Goal: Information Seeking & Learning: Learn about a topic

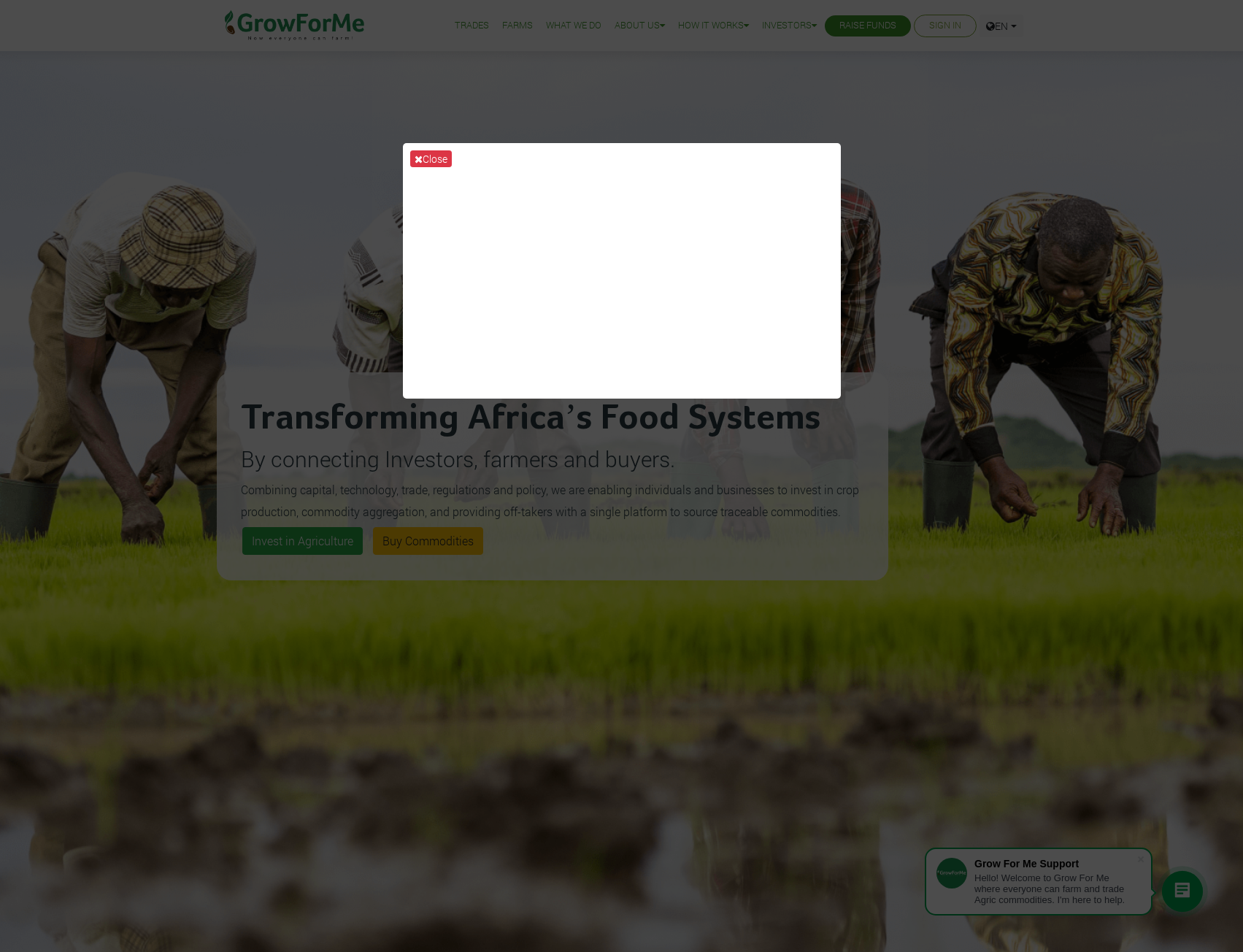
drag, startPoint x: 1024, startPoint y: 376, endPoint x: 1024, endPoint y: 389, distance: 13.0
click at [1024, 376] on div "Close" at bounding box center [622, 476] width 1243 height 952
drag, startPoint x: 1014, startPoint y: 583, endPoint x: 1036, endPoint y: 567, distance: 27.2
click at [1036, 567] on div "Close" at bounding box center [622, 476] width 1243 height 952
drag, startPoint x: 992, startPoint y: 408, endPoint x: 977, endPoint y: 359, distance: 51.2
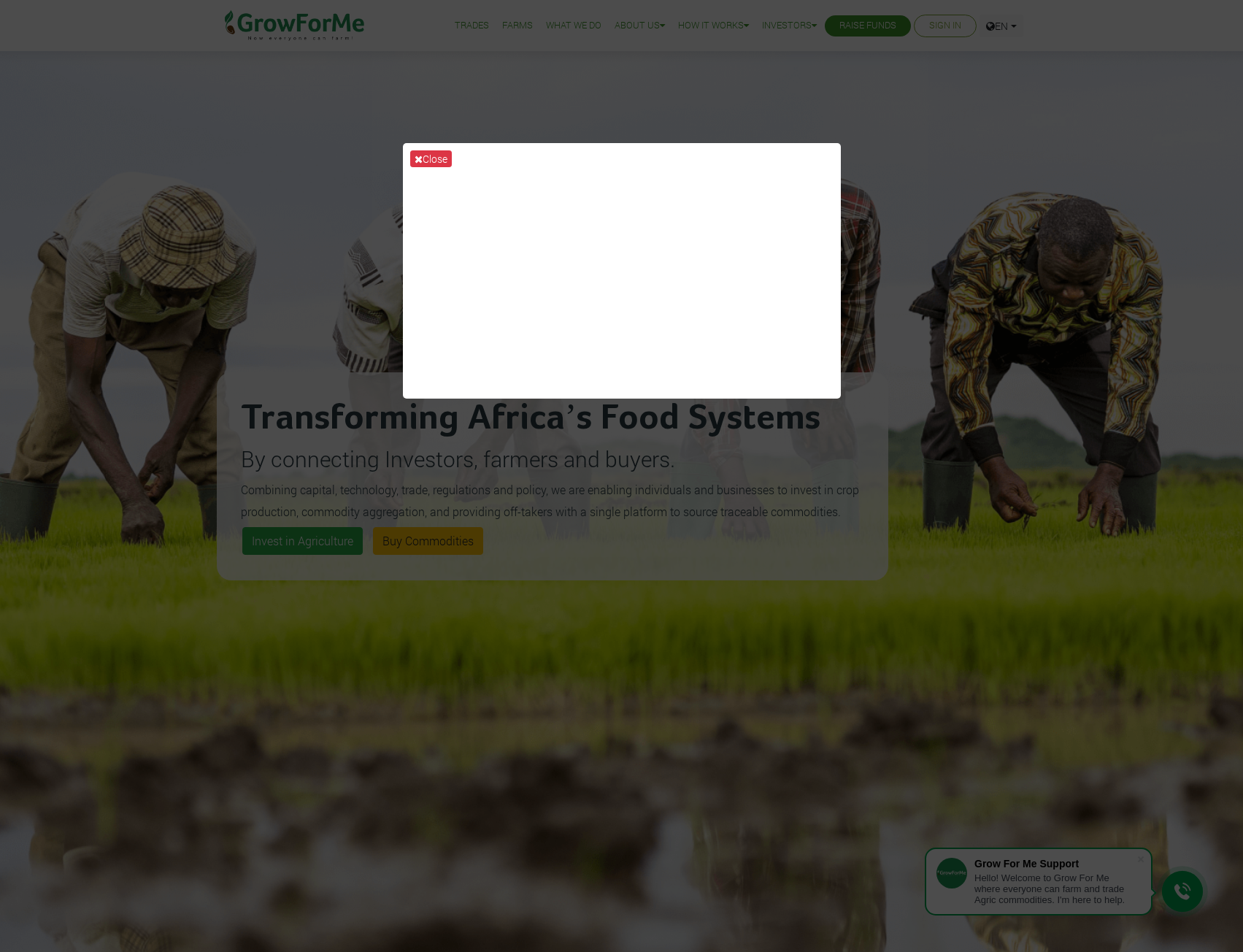
click at [990, 410] on div "Close" at bounding box center [622, 476] width 1243 height 952
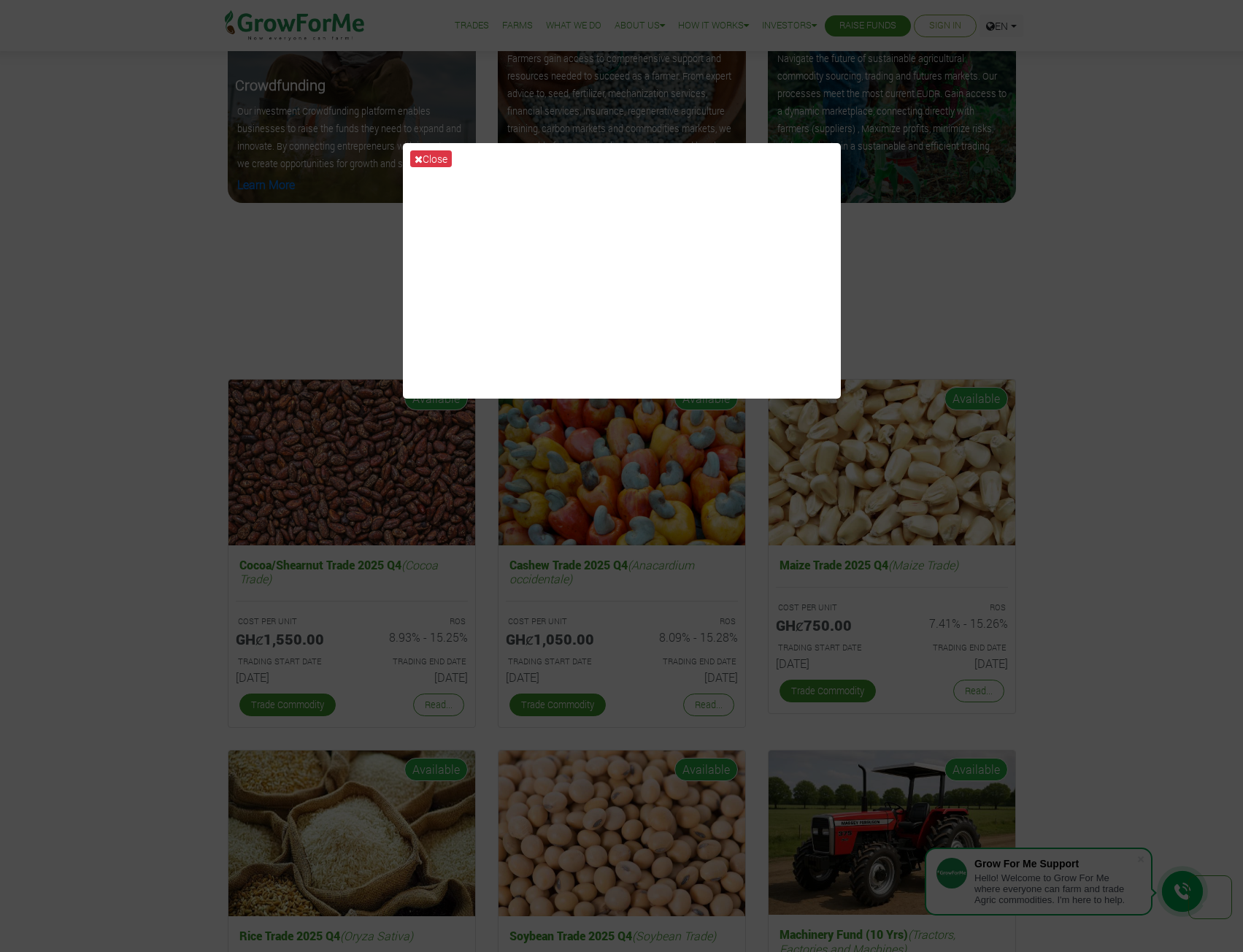
scroll to position [2120, 0]
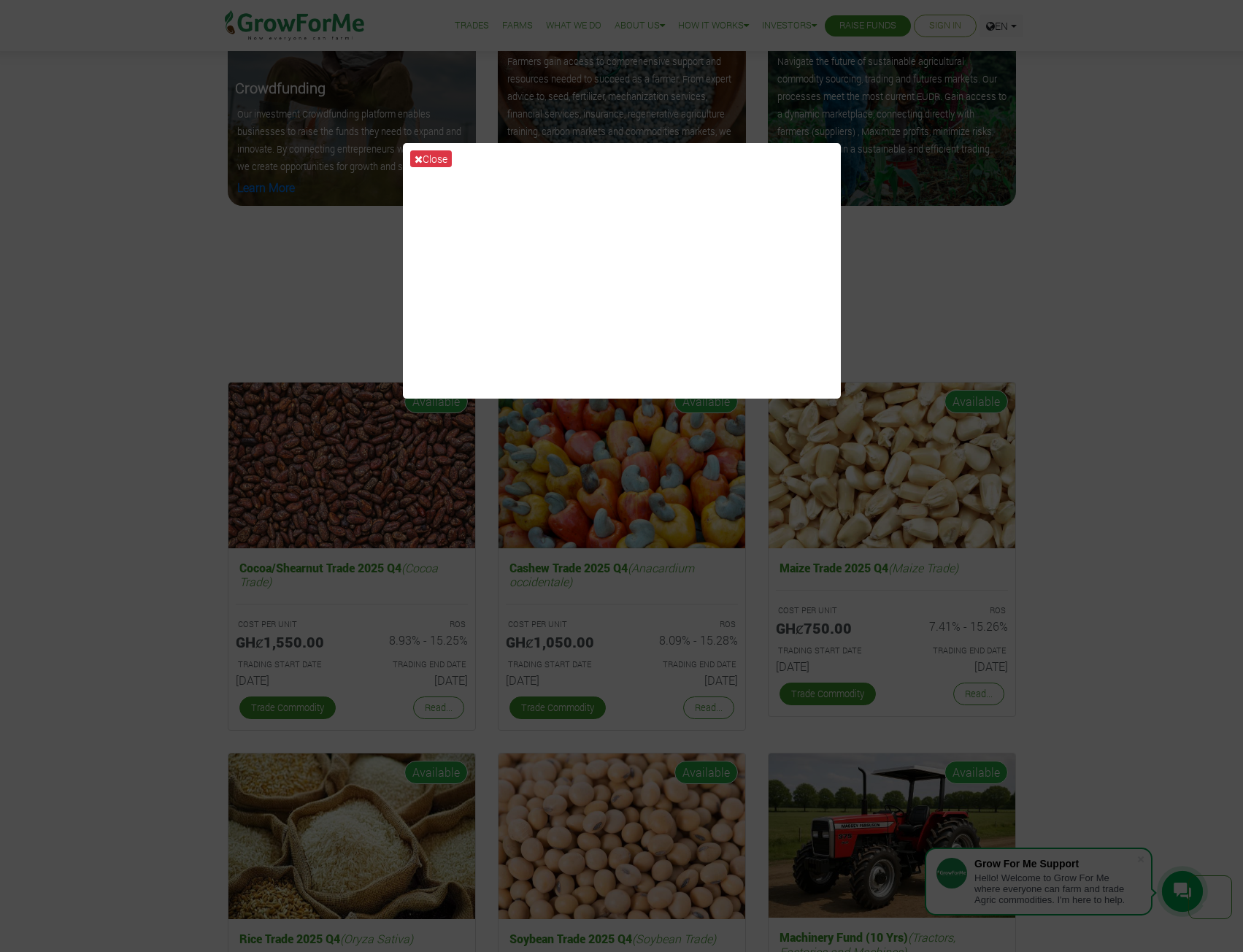
drag, startPoint x: 1022, startPoint y: 239, endPoint x: 1028, endPoint y: 245, distance: 8.5
click at [1030, 243] on div "Close" at bounding box center [622, 476] width 1243 height 952
click at [439, 157] on button "Close" at bounding box center [430, 158] width 42 height 16
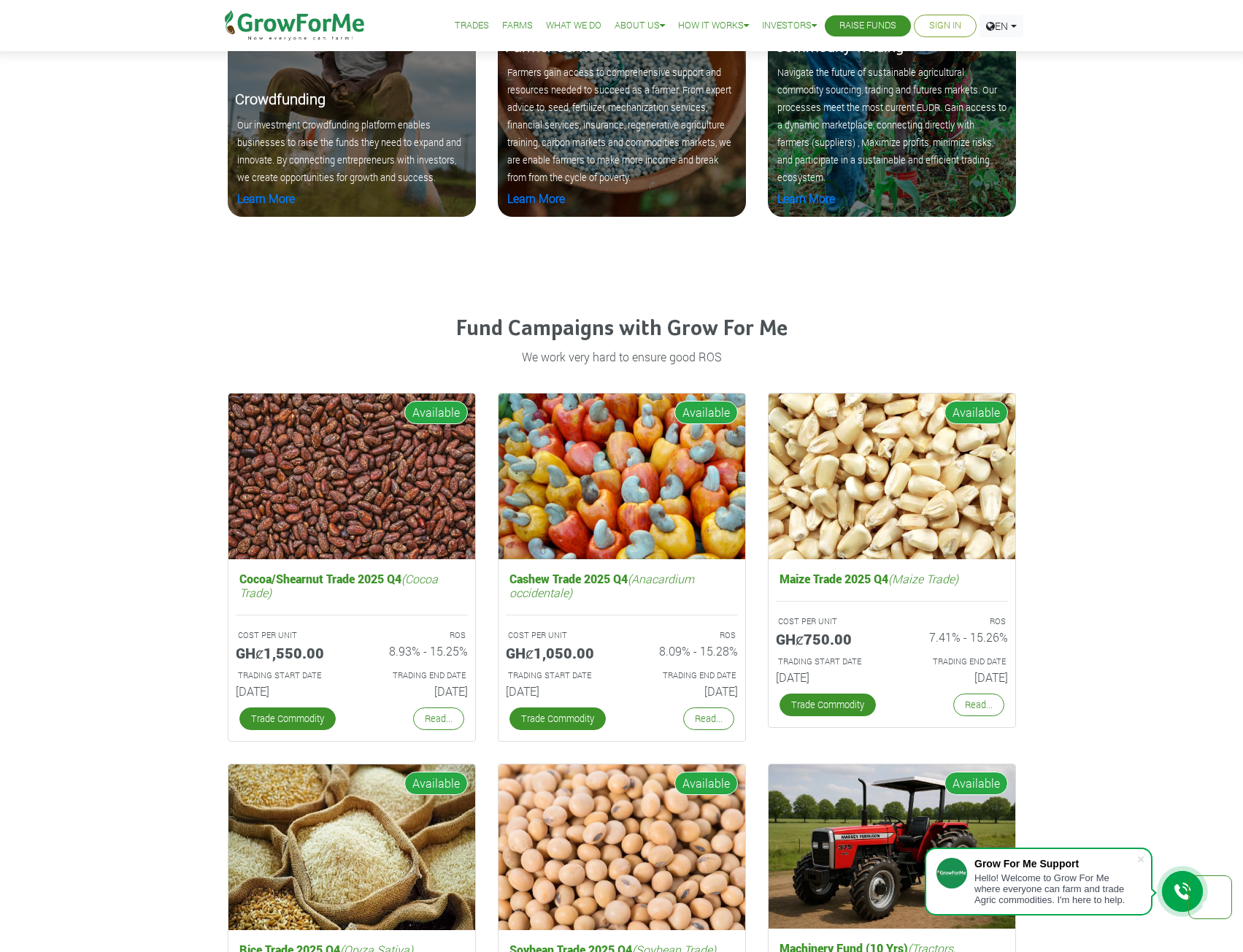
scroll to position [2193, 0]
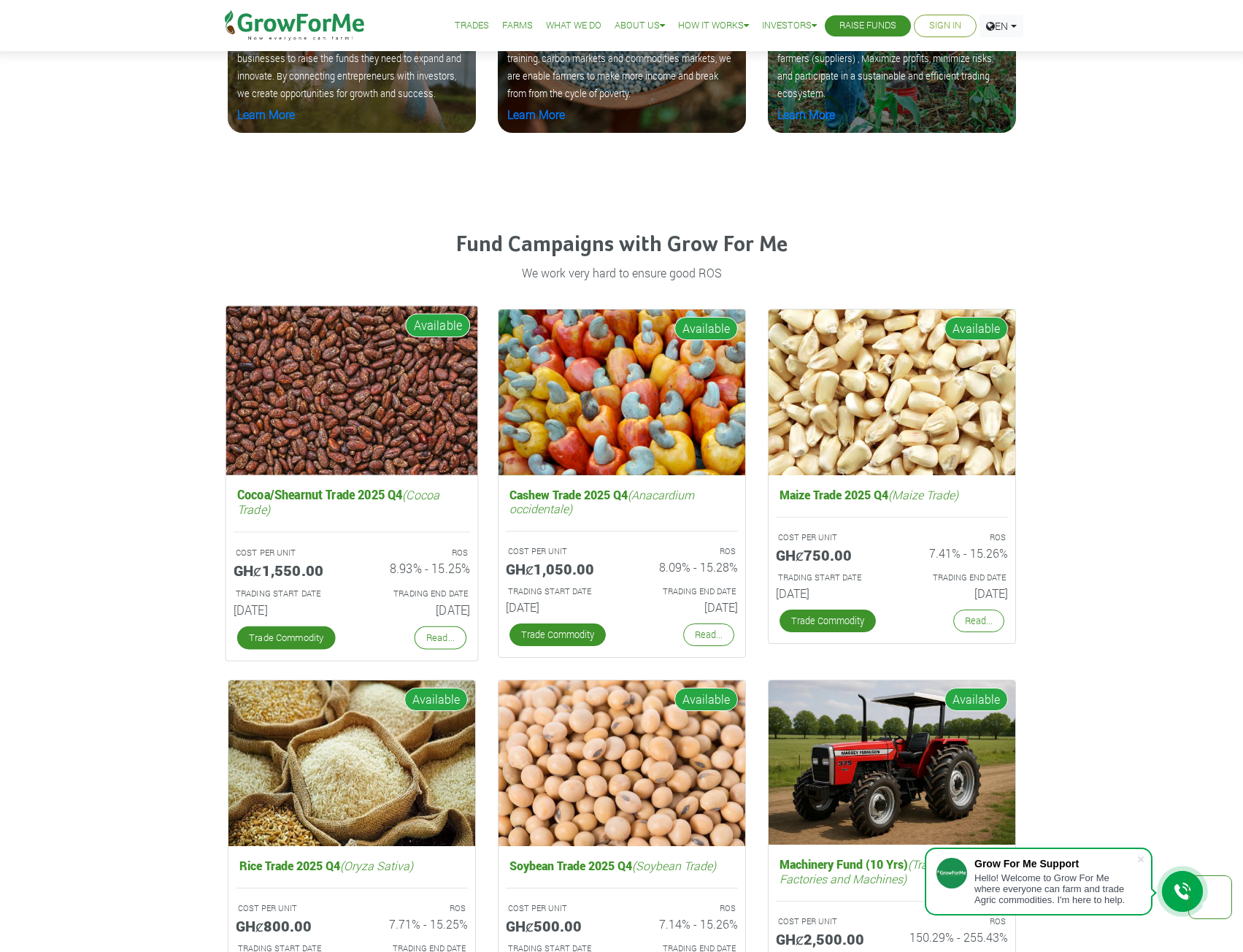
click at [335, 508] on h5 "Cocoa/Shearnut Trade 2025 Q4 (Cocoa Trade)" at bounding box center [351, 502] width 237 height 36
click at [340, 490] on h5 "Cocoa/Shearnut Trade 2025 Q4 (Cocoa Trade)" at bounding box center [351, 502] width 237 height 36
click at [331, 341] on img at bounding box center [351, 390] width 252 height 169
click at [427, 631] on link "Read..." at bounding box center [439, 638] width 52 height 23
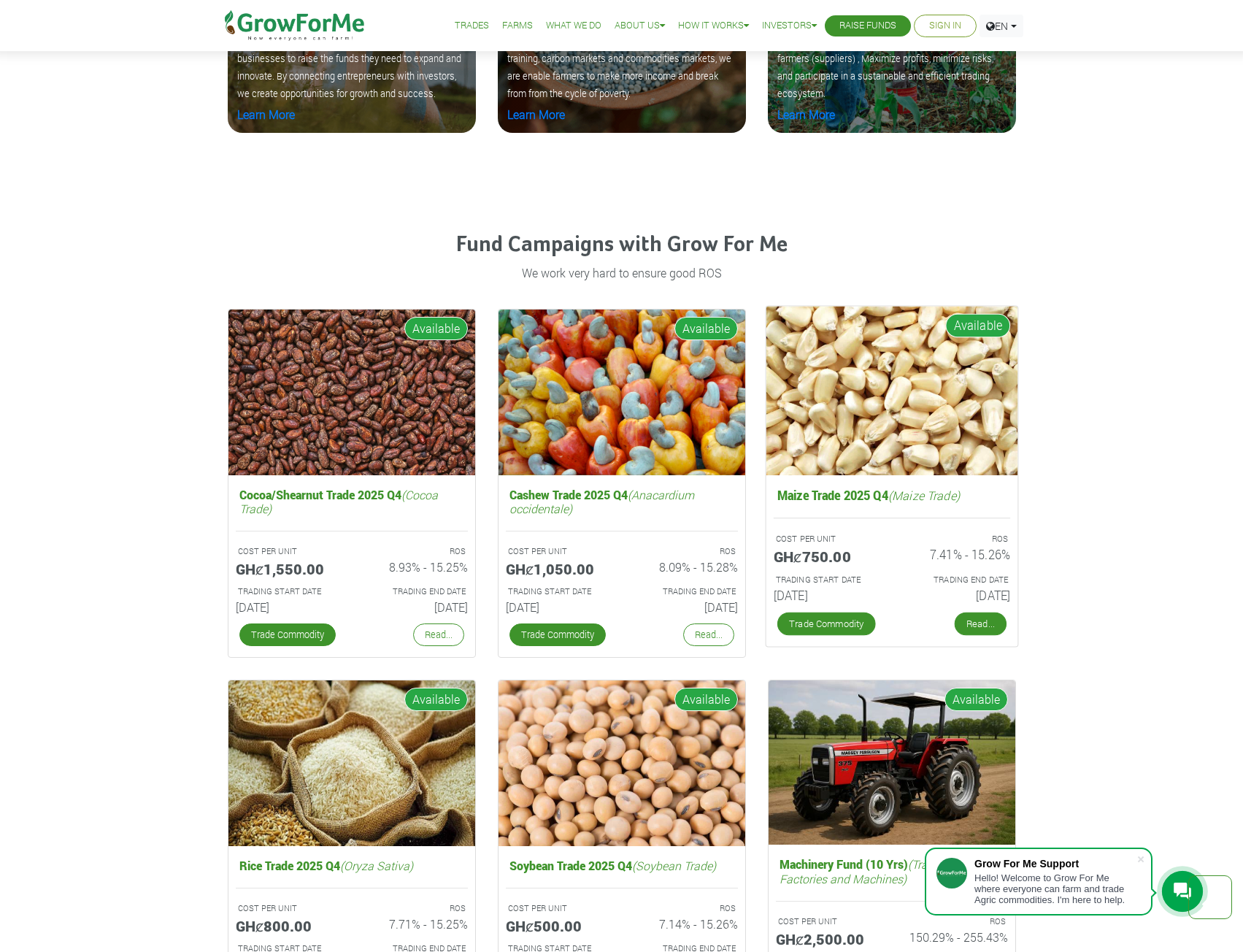
click at [977, 622] on link "Read..." at bounding box center [980, 624] width 52 height 23
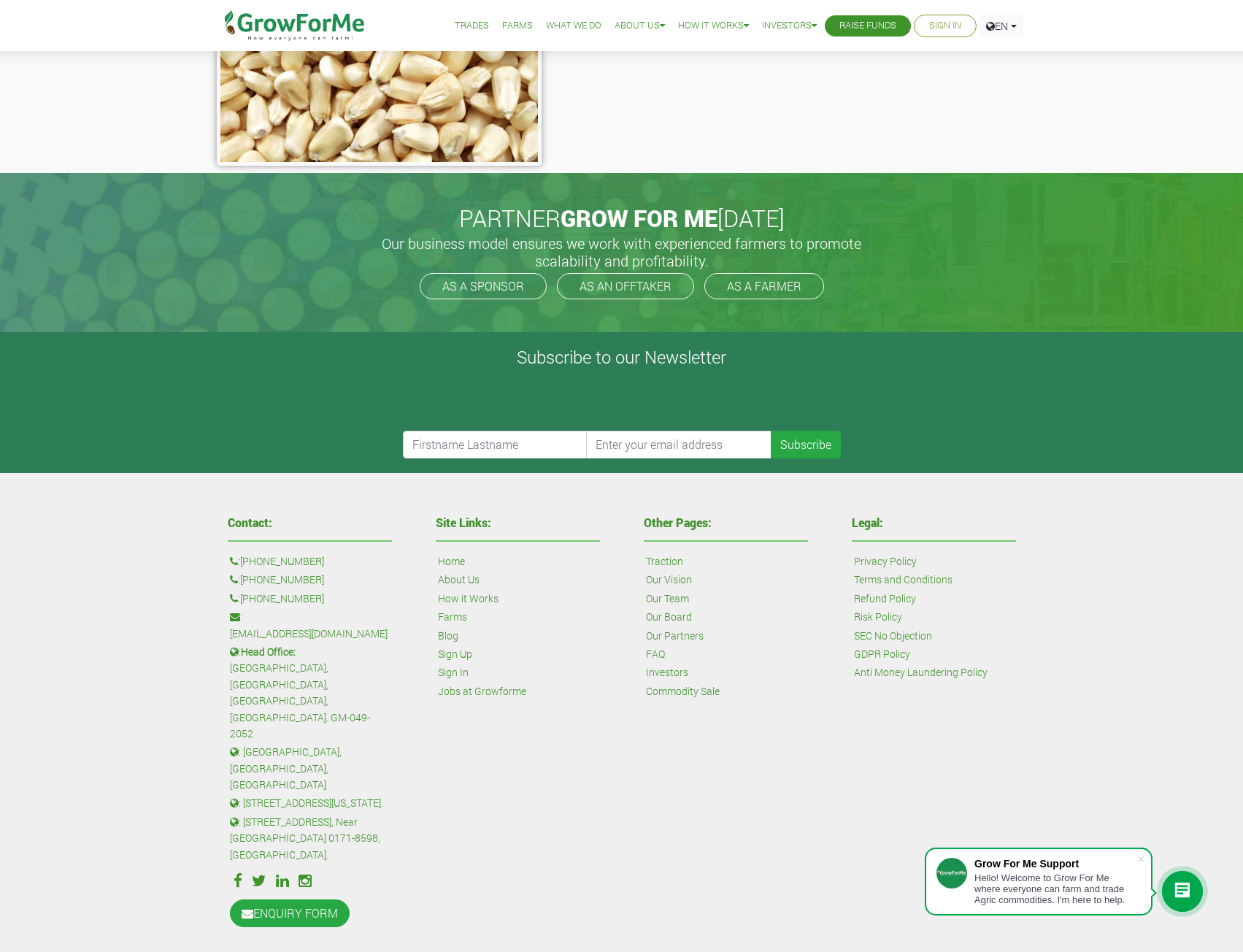
scroll to position [382, 0]
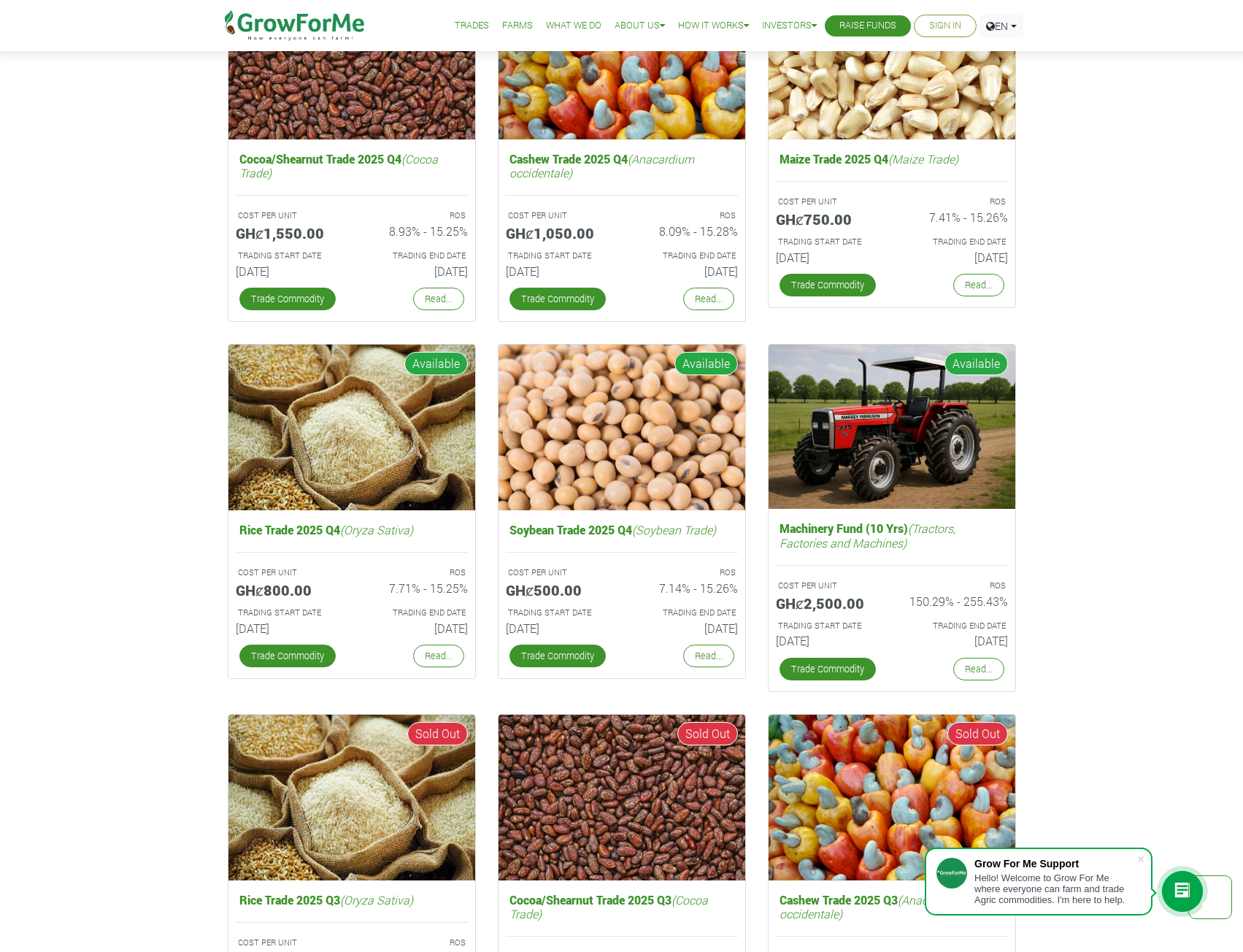
scroll to position [2850, 0]
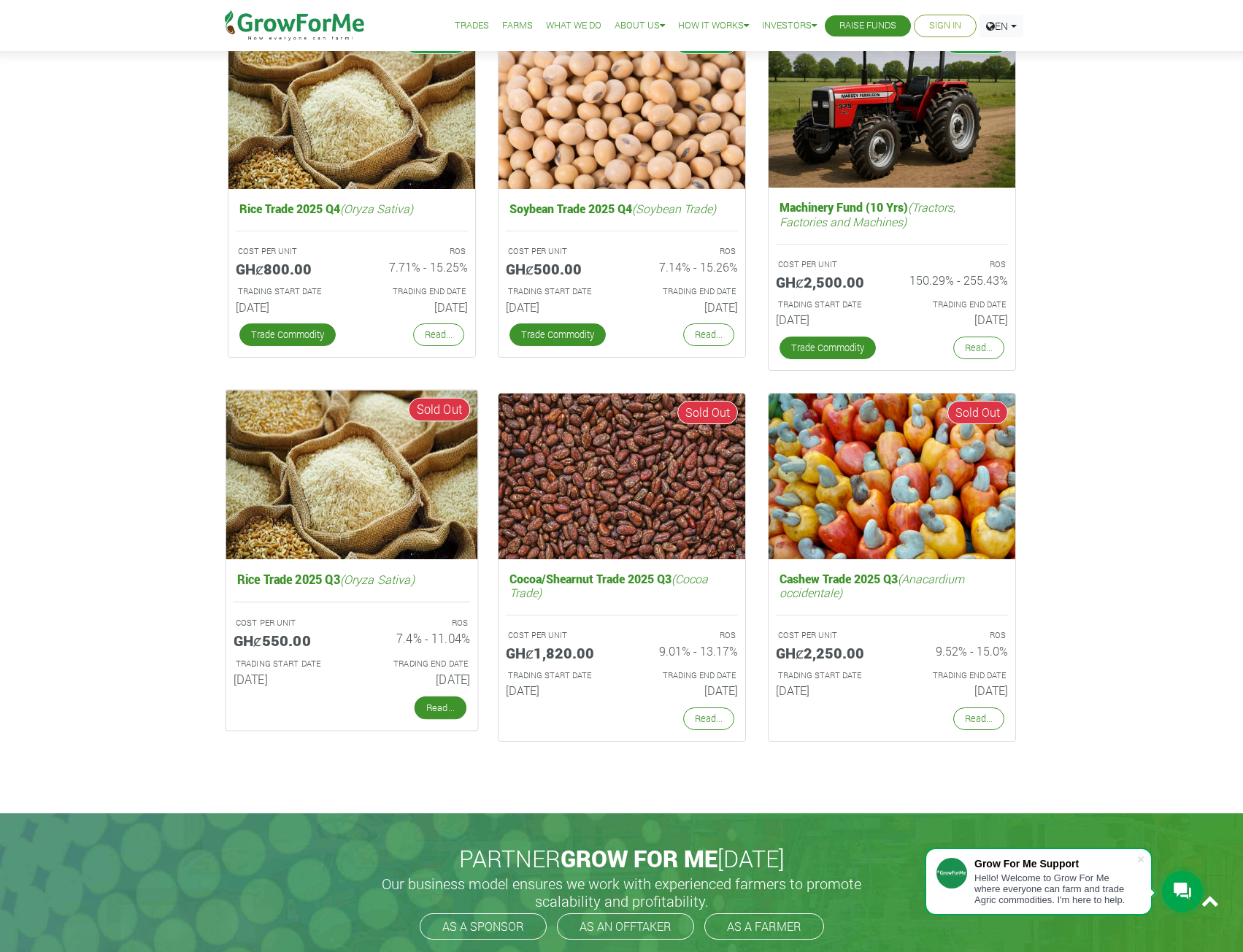
click at [444, 703] on link "Read..." at bounding box center [439, 708] width 52 height 23
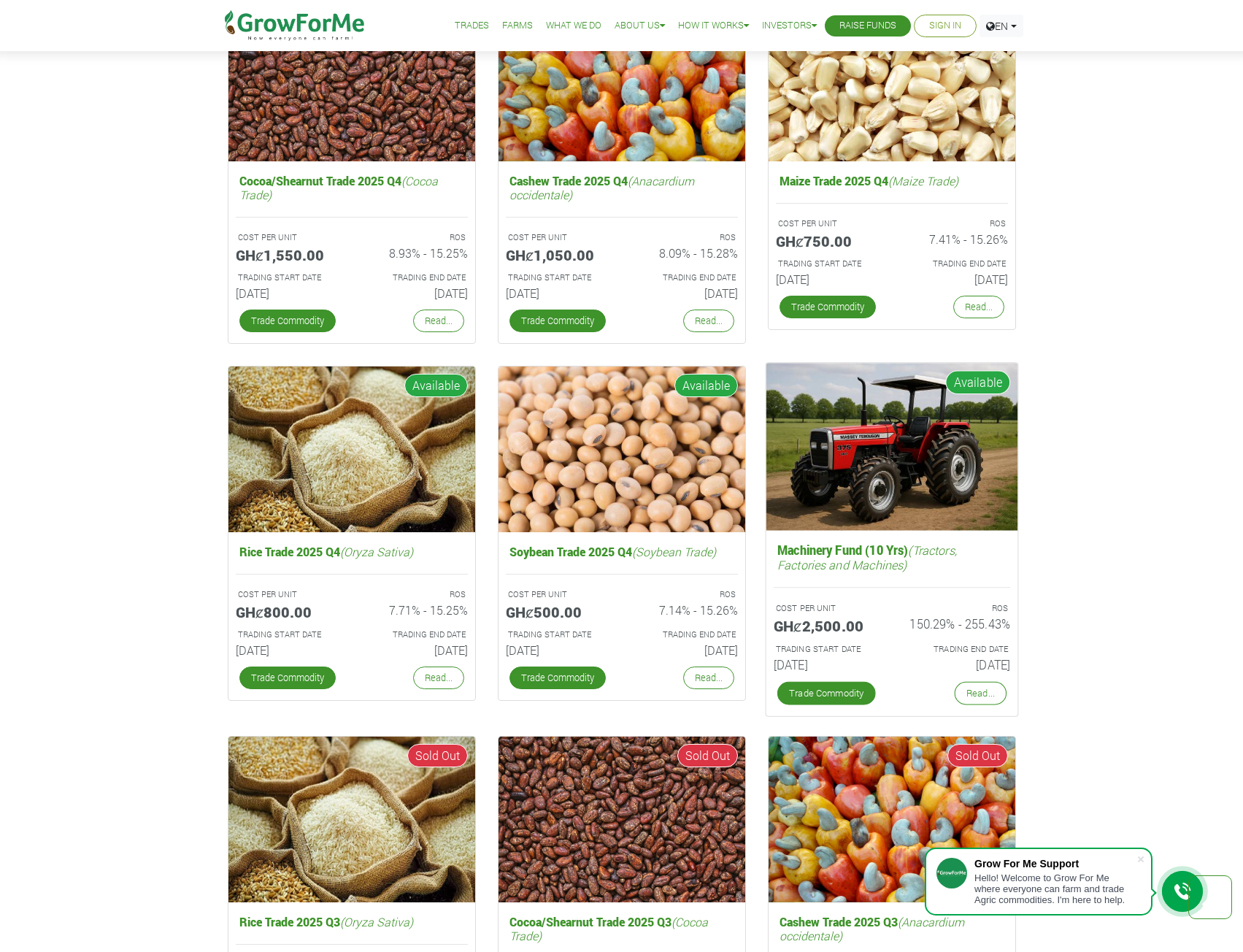
scroll to position [2483, 0]
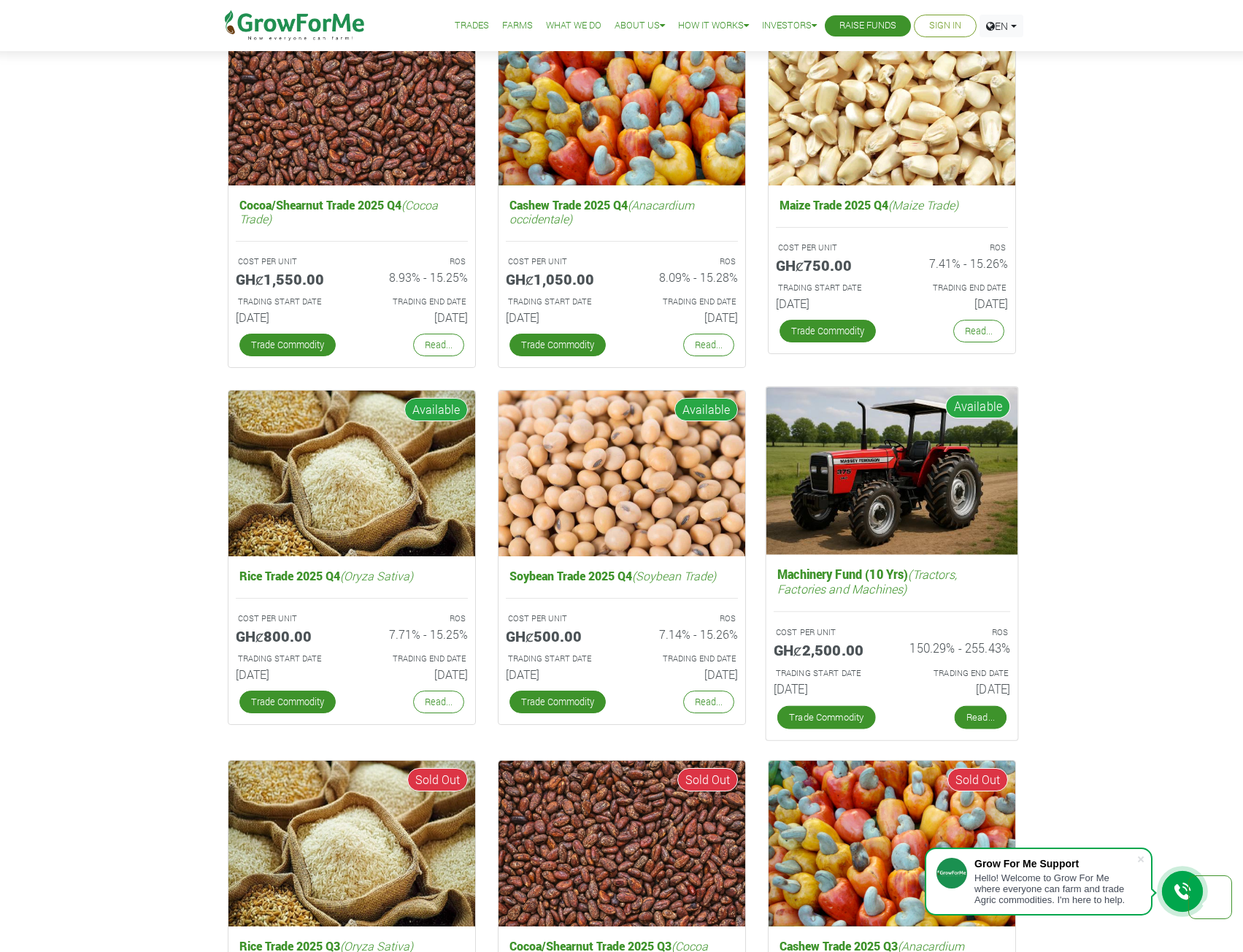
click at [975, 727] on link "Read..." at bounding box center [980, 717] width 52 height 23
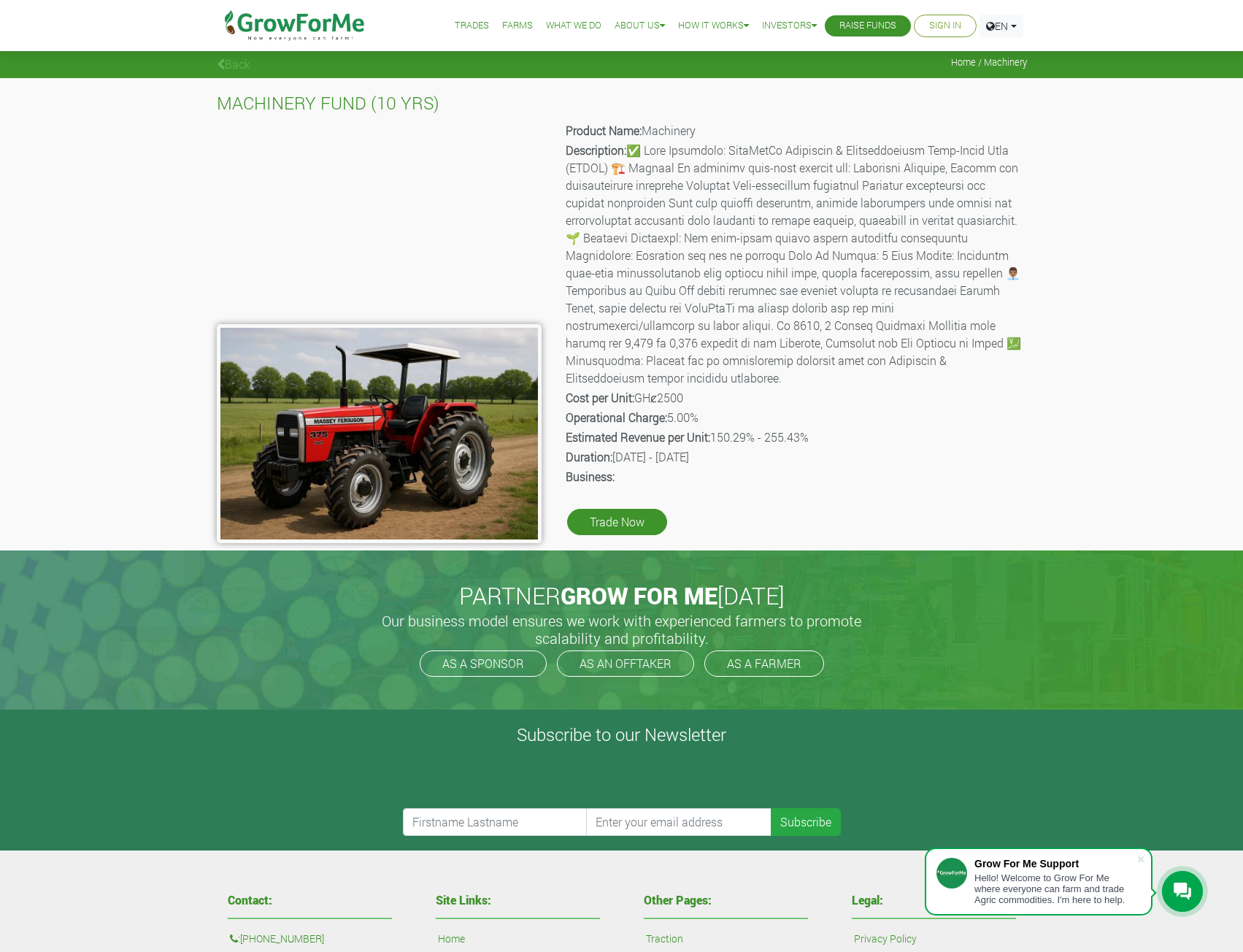
drag, startPoint x: 987, startPoint y: 354, endPoint x: 938, endPoint y: 358, distance: 49.2
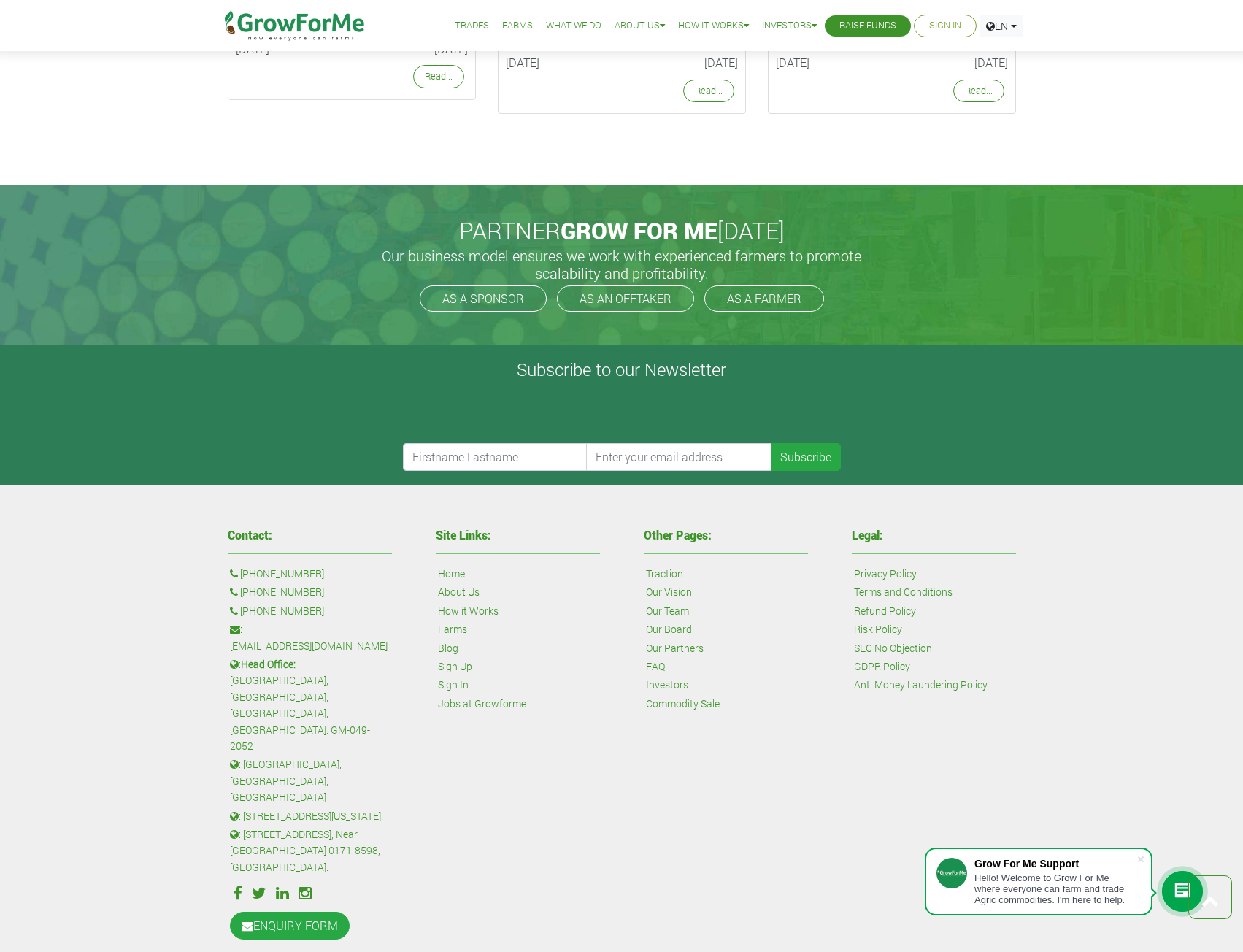
scroll to position [3493, 0]
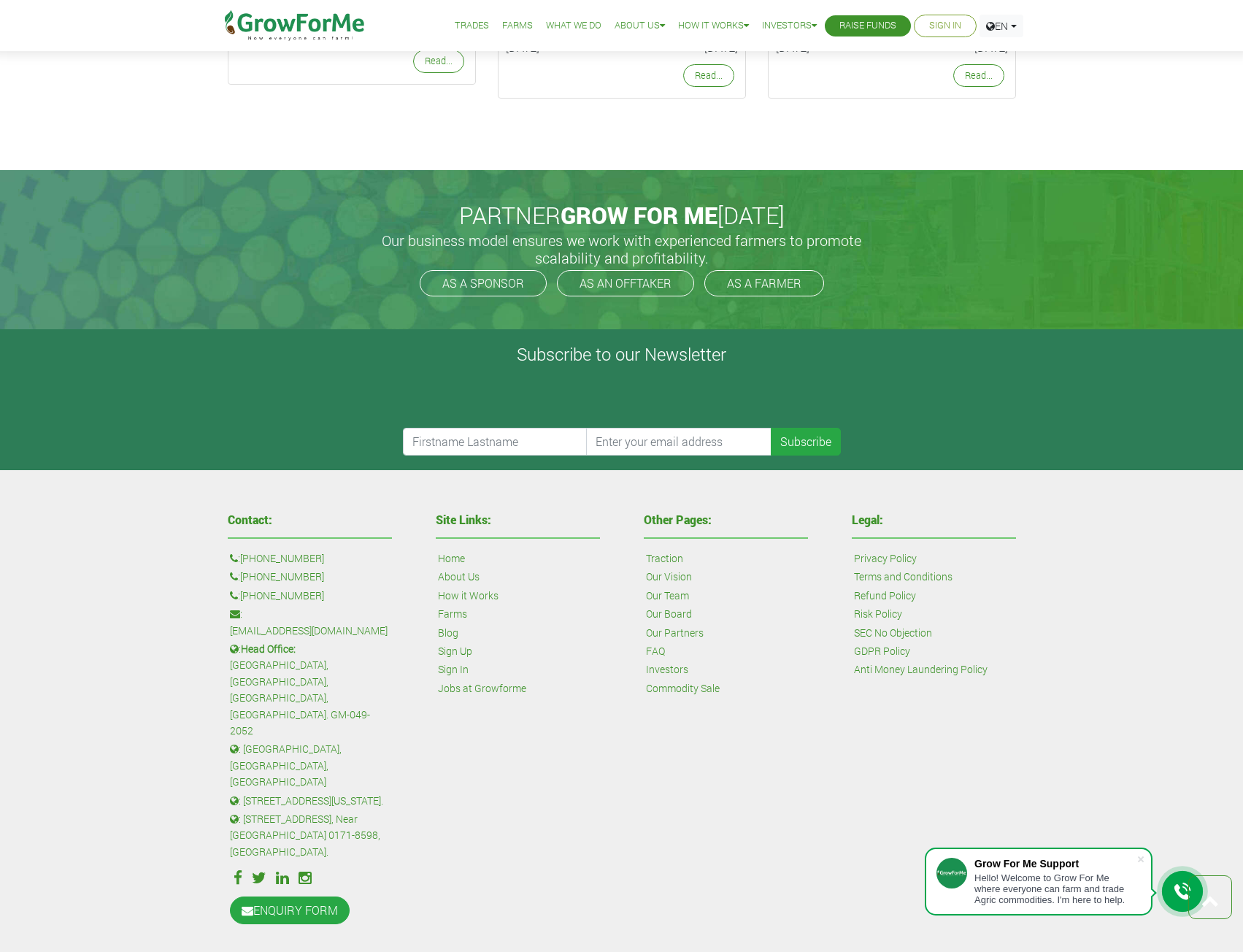
click at [1063, 544] on div "Contact: : +1 38 532 73478 : +447868813772 : +233 24 243 6884 : sales@growforme…" at bounding box center [622, 718] width 1243 height 497
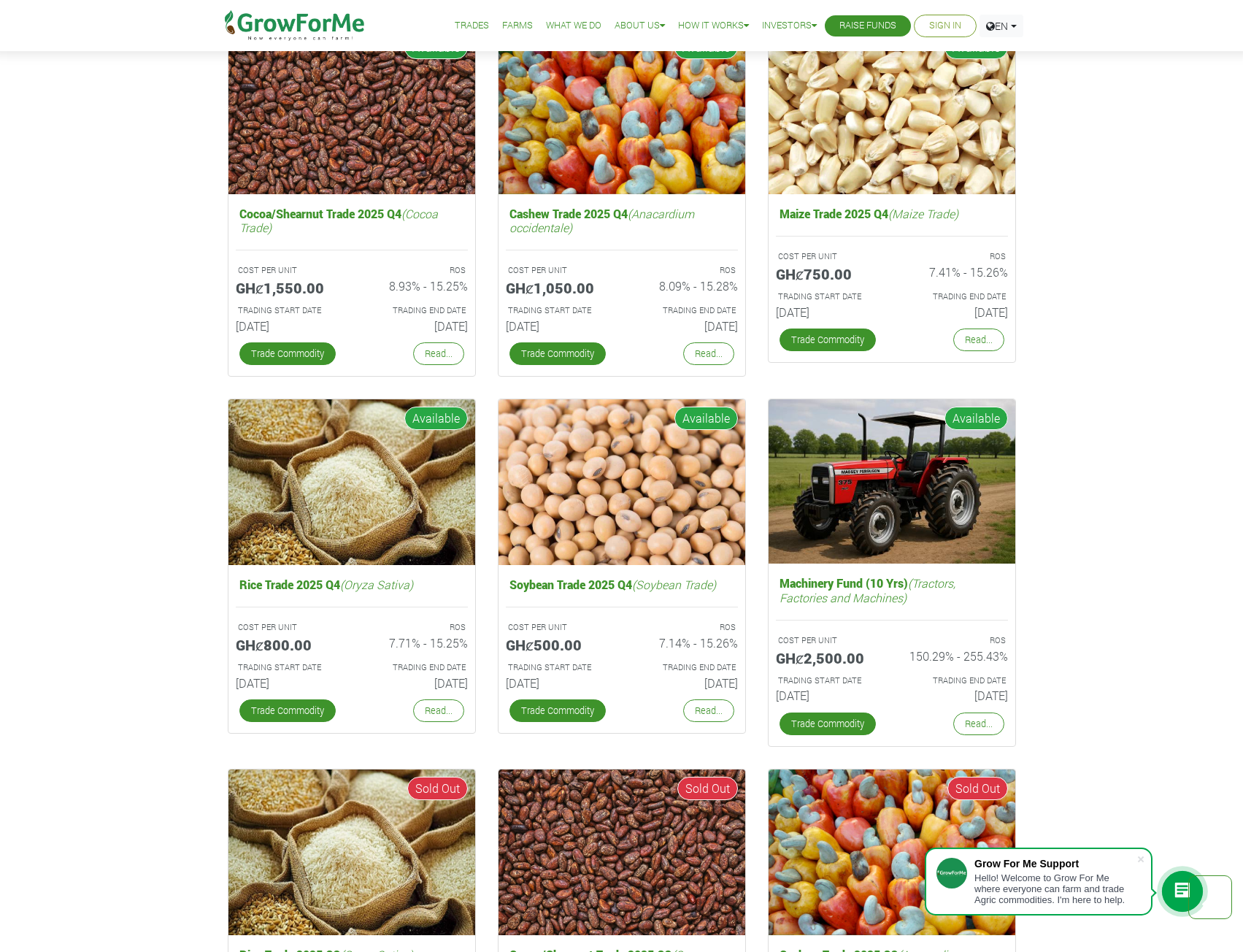
scroll to position [2179, 0]
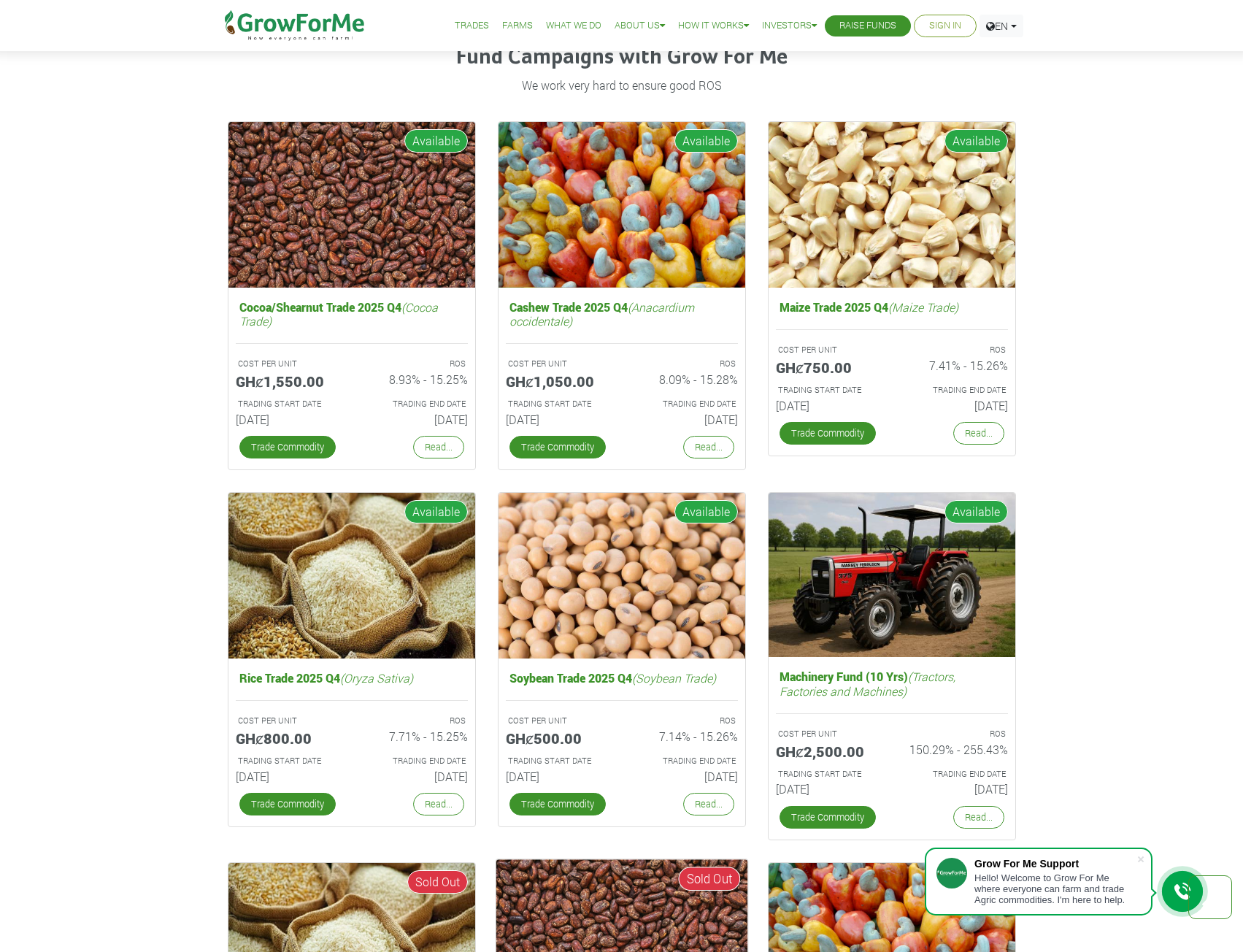
scroll to position [146, 0]
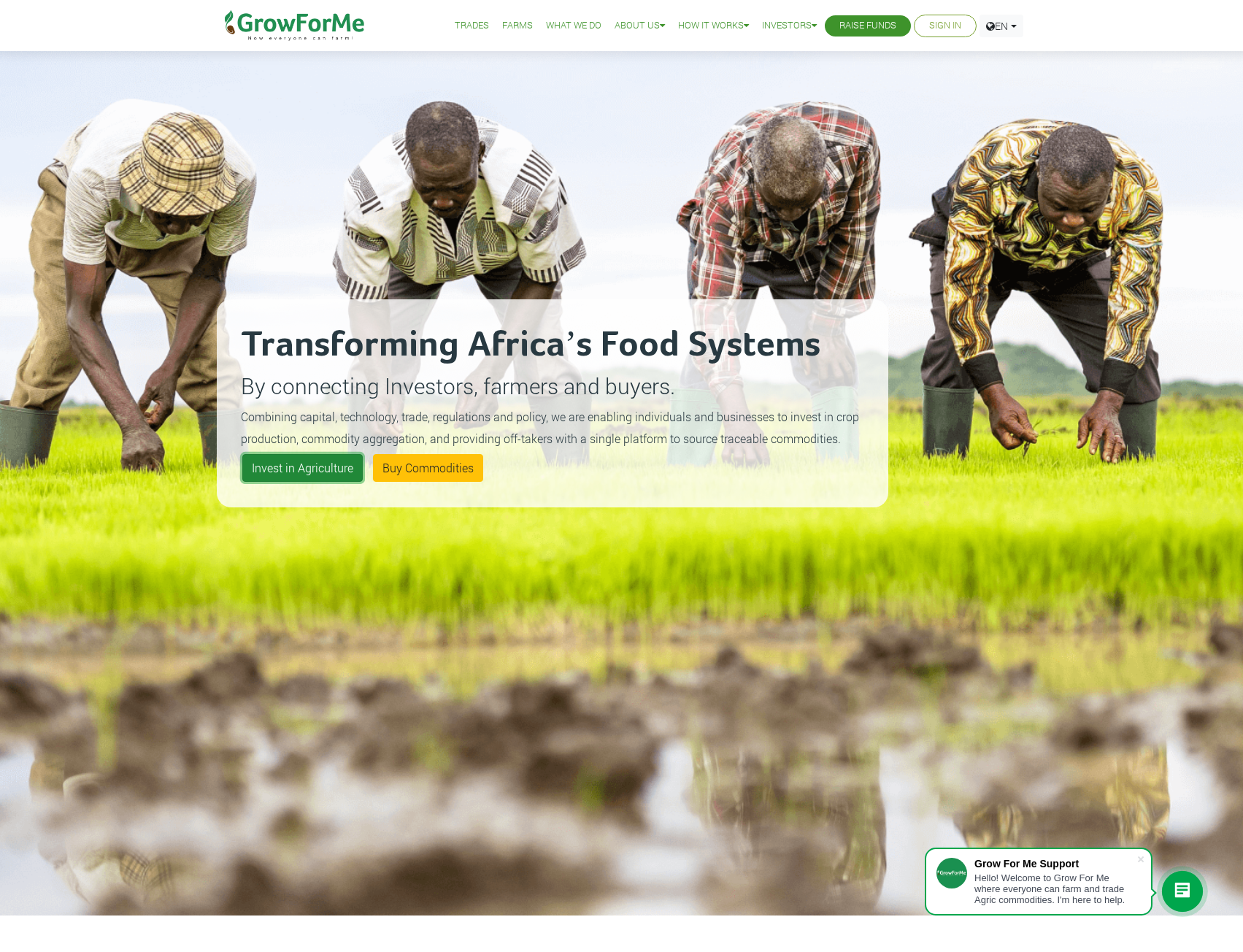
click at [330, 463] on link "Invest in Agriculture" at bounding box center [303, 468] width 121 height 28
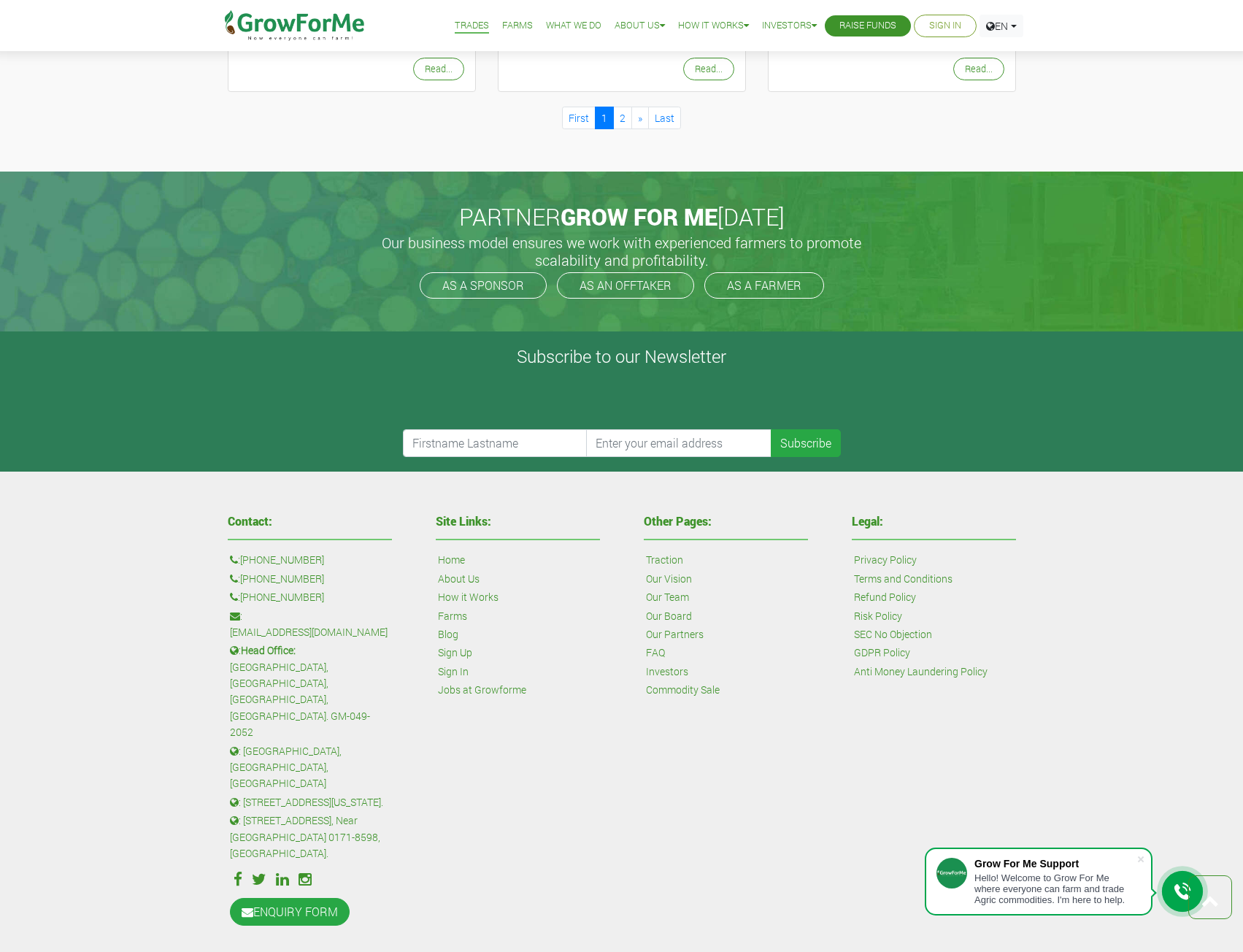
scroll to position [1565, 0]
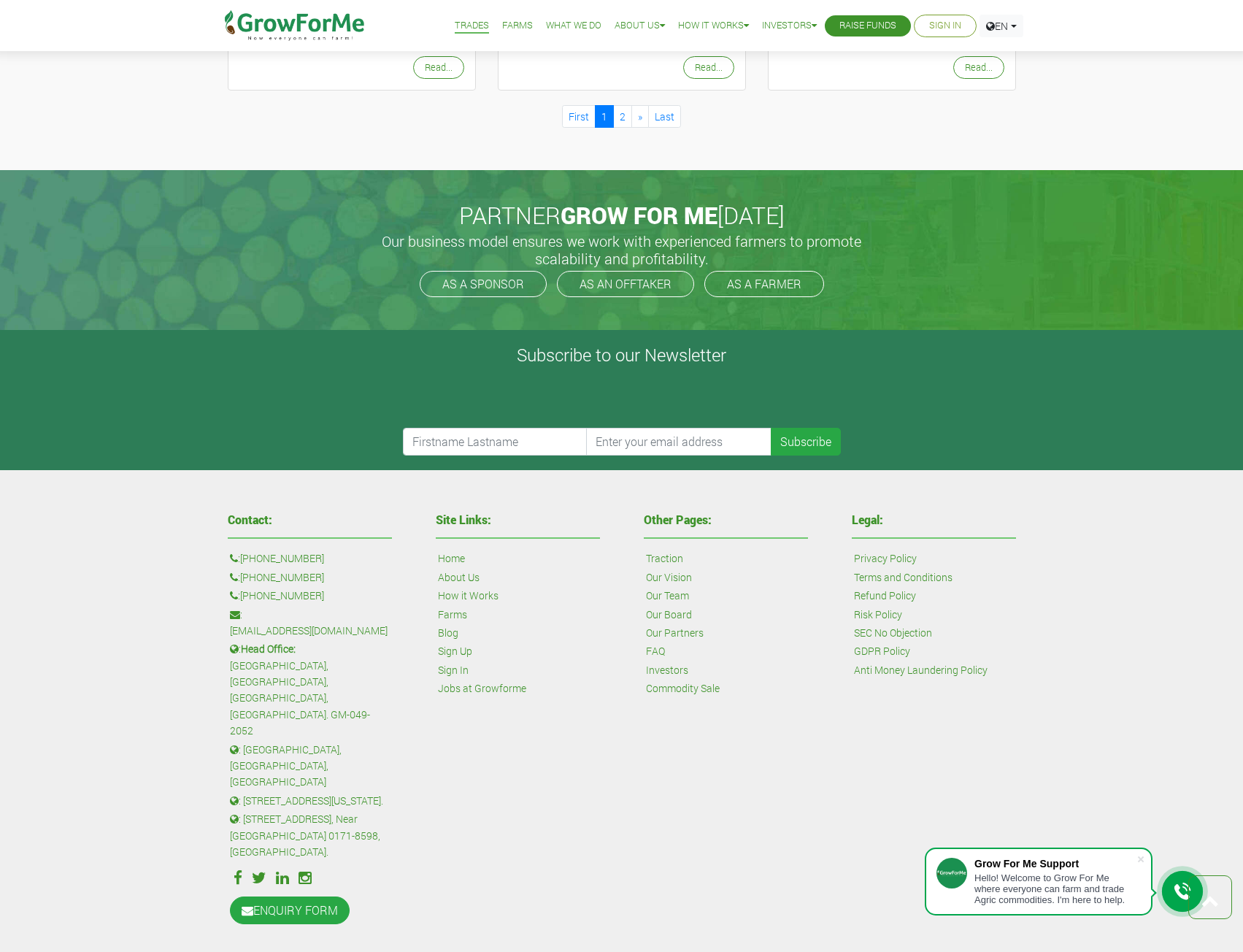
click at [297, 650] on p ": Head Office: [GEOGRAPHIC_DATA], [GEOGRAPHIC_DATA], [GEOGRAPHIC_DATA]. GM-049-…" at bounding box center [310, 690] width 160 height 98
drag, startPoint x: 306, startPoint y: 638, endPoint x: 410, endPoint y: 675, distance: 110.4
click at [410, 675] on div "Contact: : [PHONE_NUMBER] : [PHONE_NUMBER] : [PHONE_NUMBER] : [EMAIL_ADDRESS][D…" at bounding box center [310, 720] width 208 height 427
click at [376, 742] on p ": [GEOGRAPHIC_DATA], [GEOGRAPHIC_DATA], [GEOGRAPHIC_DATA]" at bounding box center [310, 767] width 160 height 49
drag, startPoint x: 369, startPoint y: 693, endPoint x: 365, endPoint y: 710, distance: 17.5
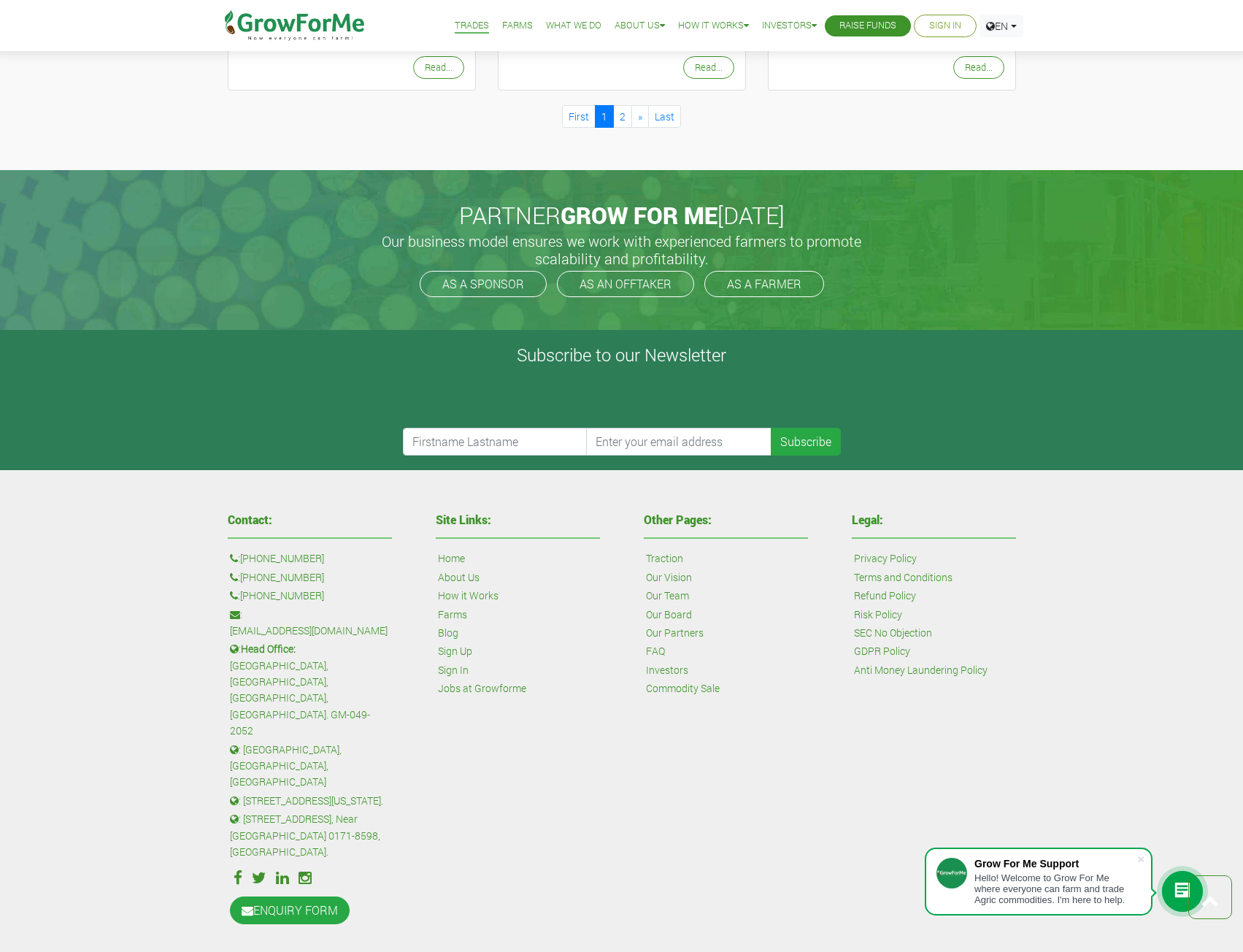
click at [371, 742] on p ": [GEOGRAPHIC_DATA], [GEOGRAPHIC_DATA], [GEOGRAPHIC_DATA]" at bounding box center [310, 767] width 160 height 49
drag, startPoint x: 362, startPoint y: 704, endPoint x: 288, endPoint y: 699, distance: 74.2
click at [288, 742] on p ": [GEOGRAPHIC_DATA], [GEOGRAPHIC_DATA], [GEOGRAPHIC_DATA]" at bounding box center [310, 767] width 160 height 49
click at [390, 725] on div "Contact: : [PHONE_NUMBER] : [PHONE_NUMBER] : [PHONE_NUMBER] : [EMAIL_ADDRESS][D…" at bounding box center [309, 720] width 186 height 427
click at [505, 688] on link "Jobs at Growforme" at bounding box center [482, 689] width 89 height 16
